Goal: Navigation & Orientation: Find specific page/section

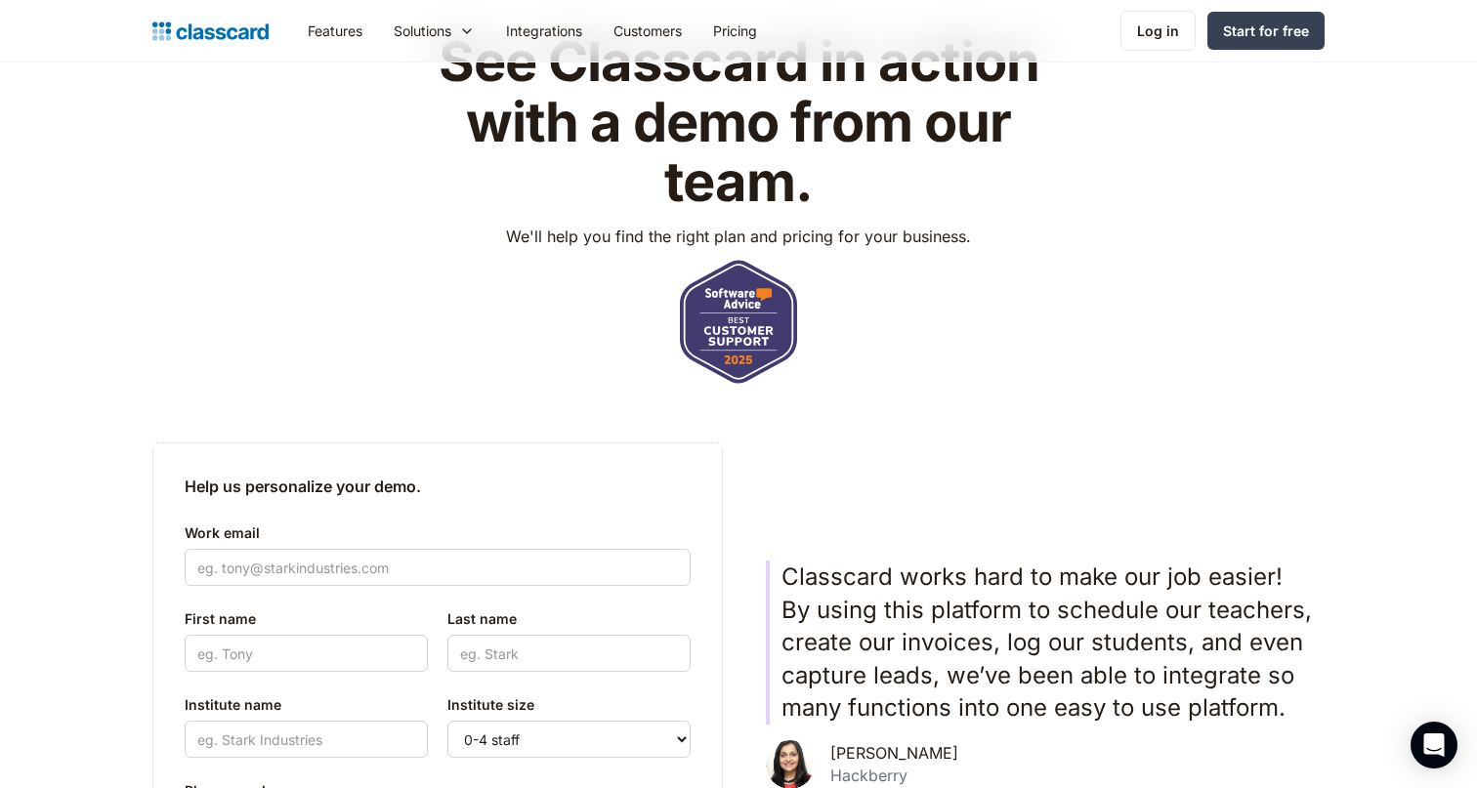
scroll to position [180, 0]
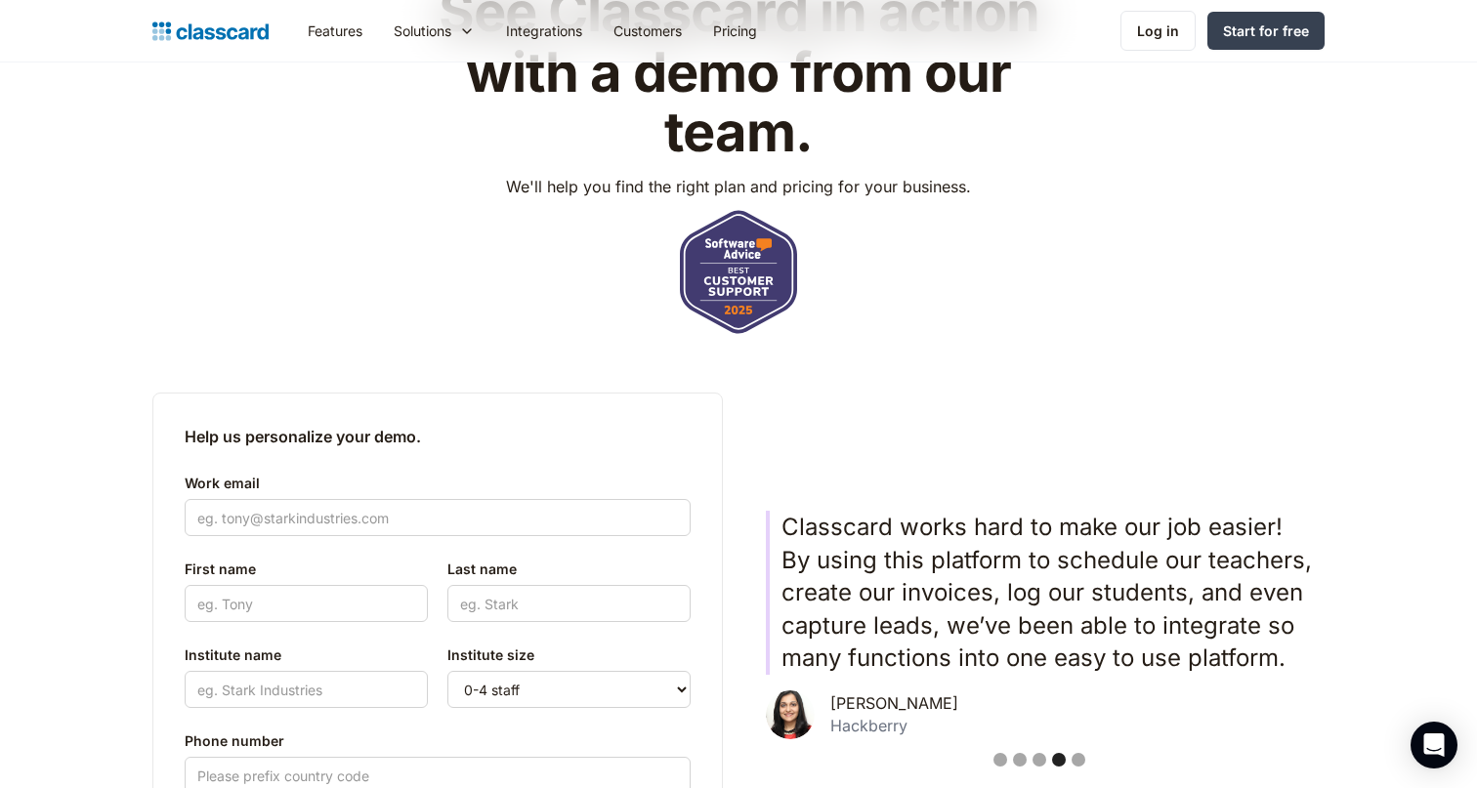
click at [726, 256] on img at bounding box center [738, 272] width 117 height 124
click at [746, 279] on img at bounding box center [738, 272] width 117 height 124
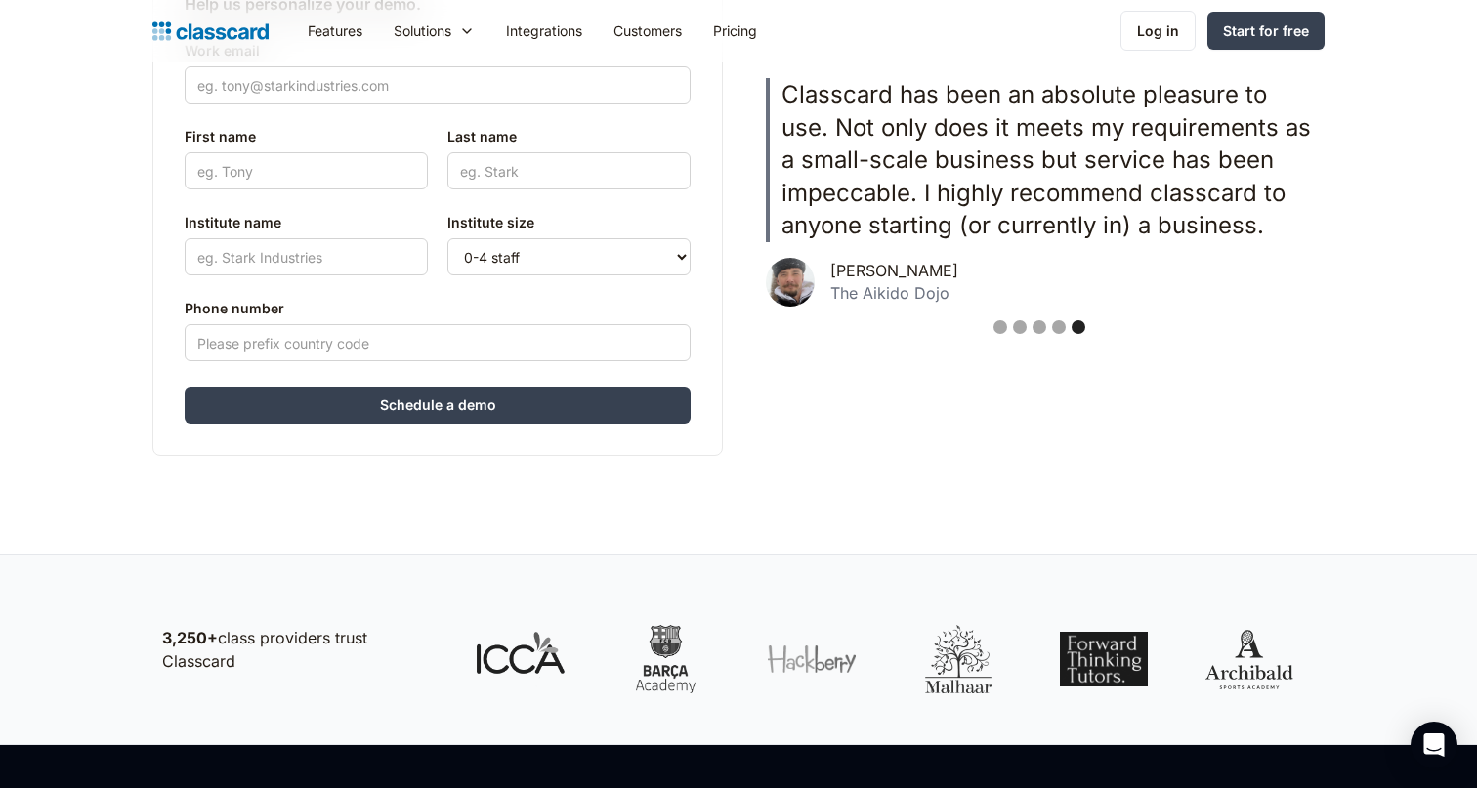
scroll to position [0, 0]
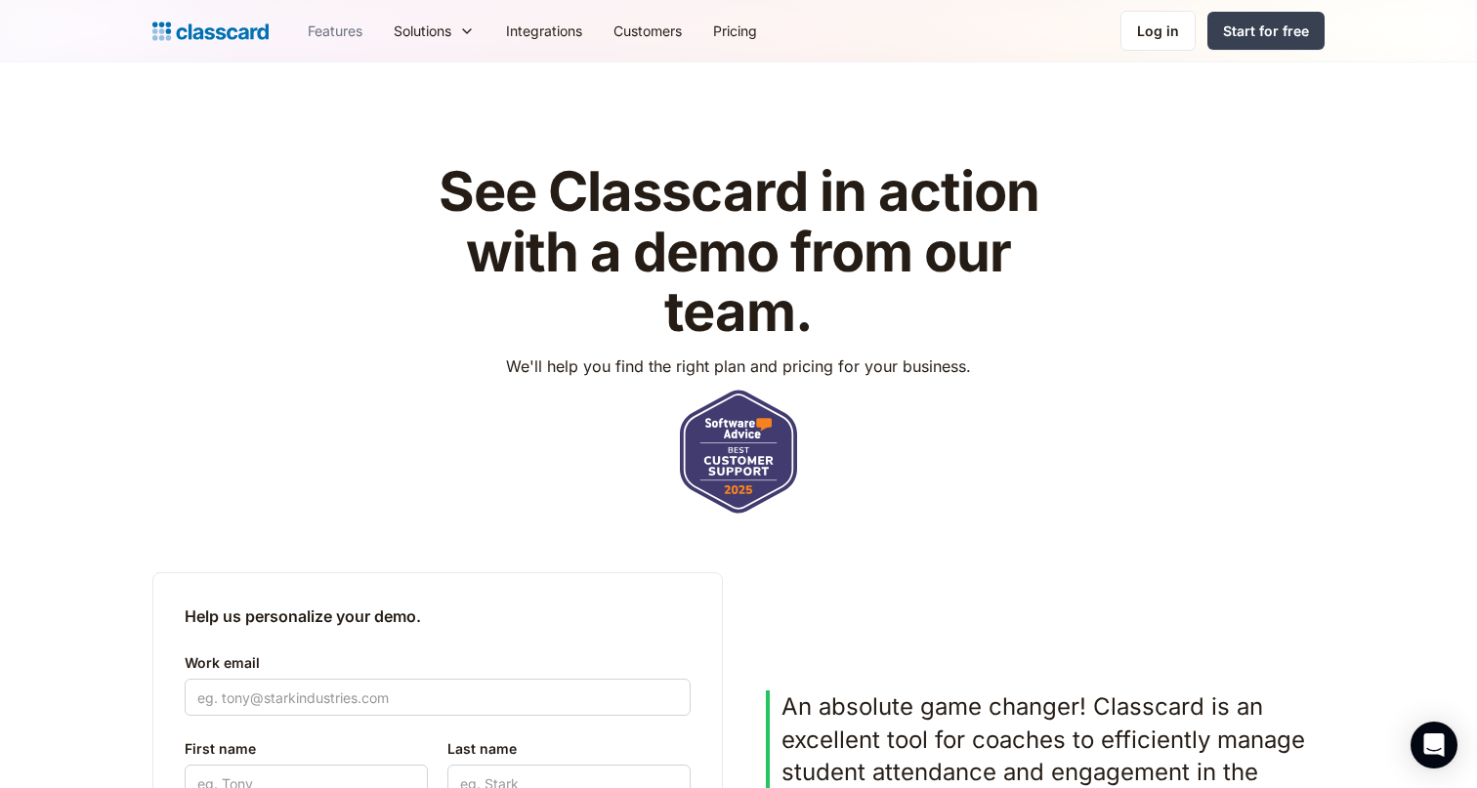
click at [346, 22] on link "Features" at bounding box center [335, 31] width 86 height 44
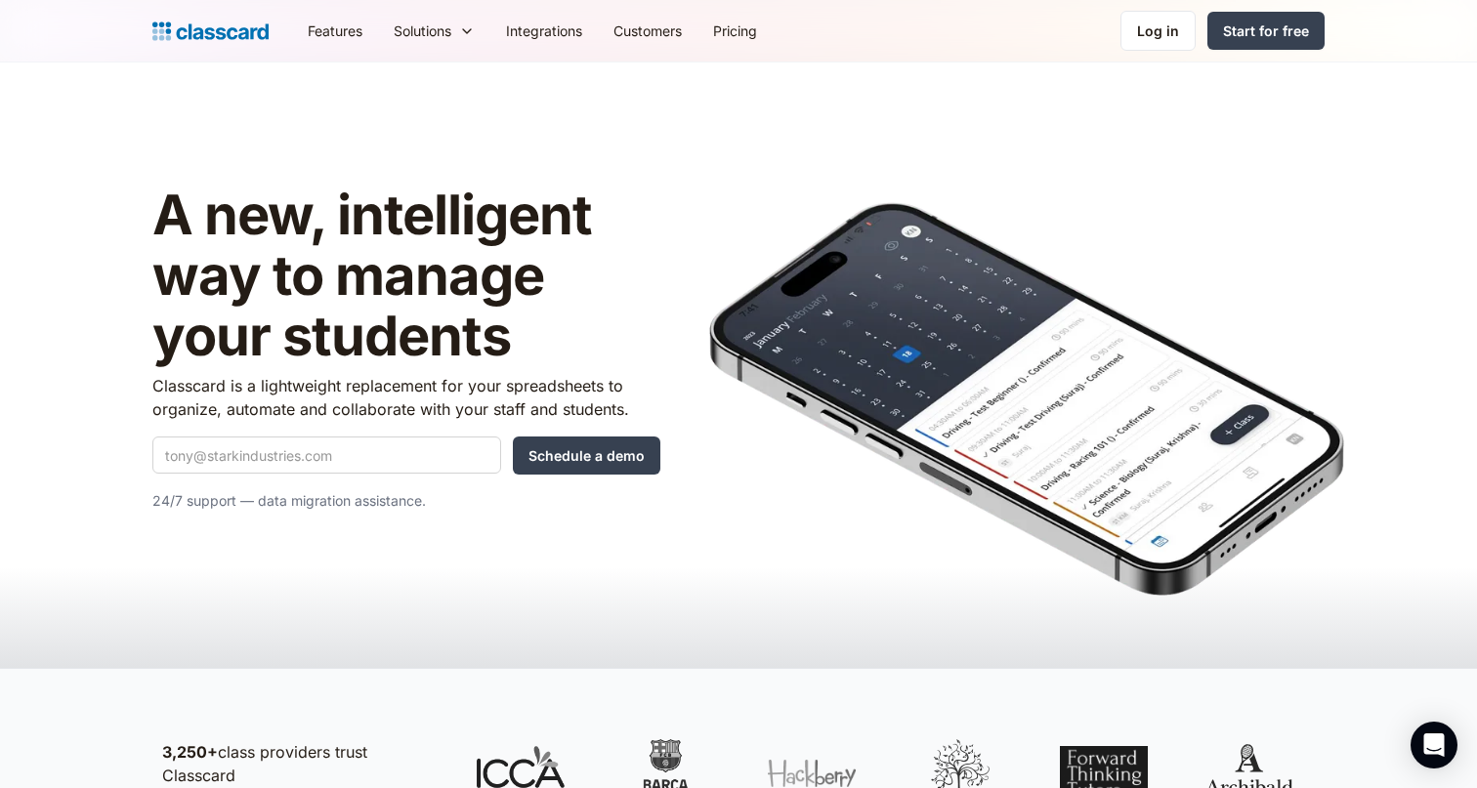
click at [197, 32] on img "home" at bounding box center [210, 31] width 116 height 27
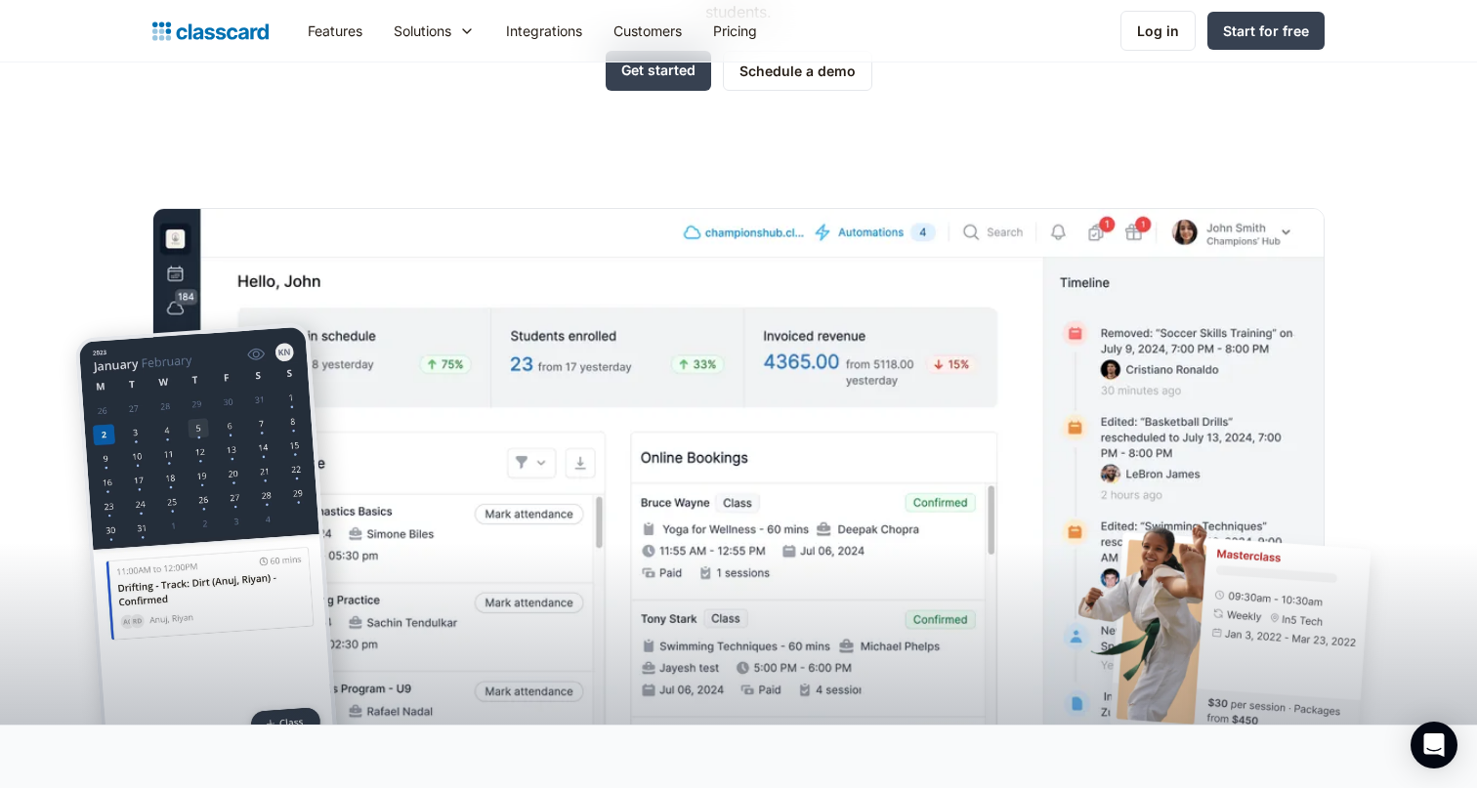
scroll to position [440, 0]
